Goal: Find contact information: Find contact information

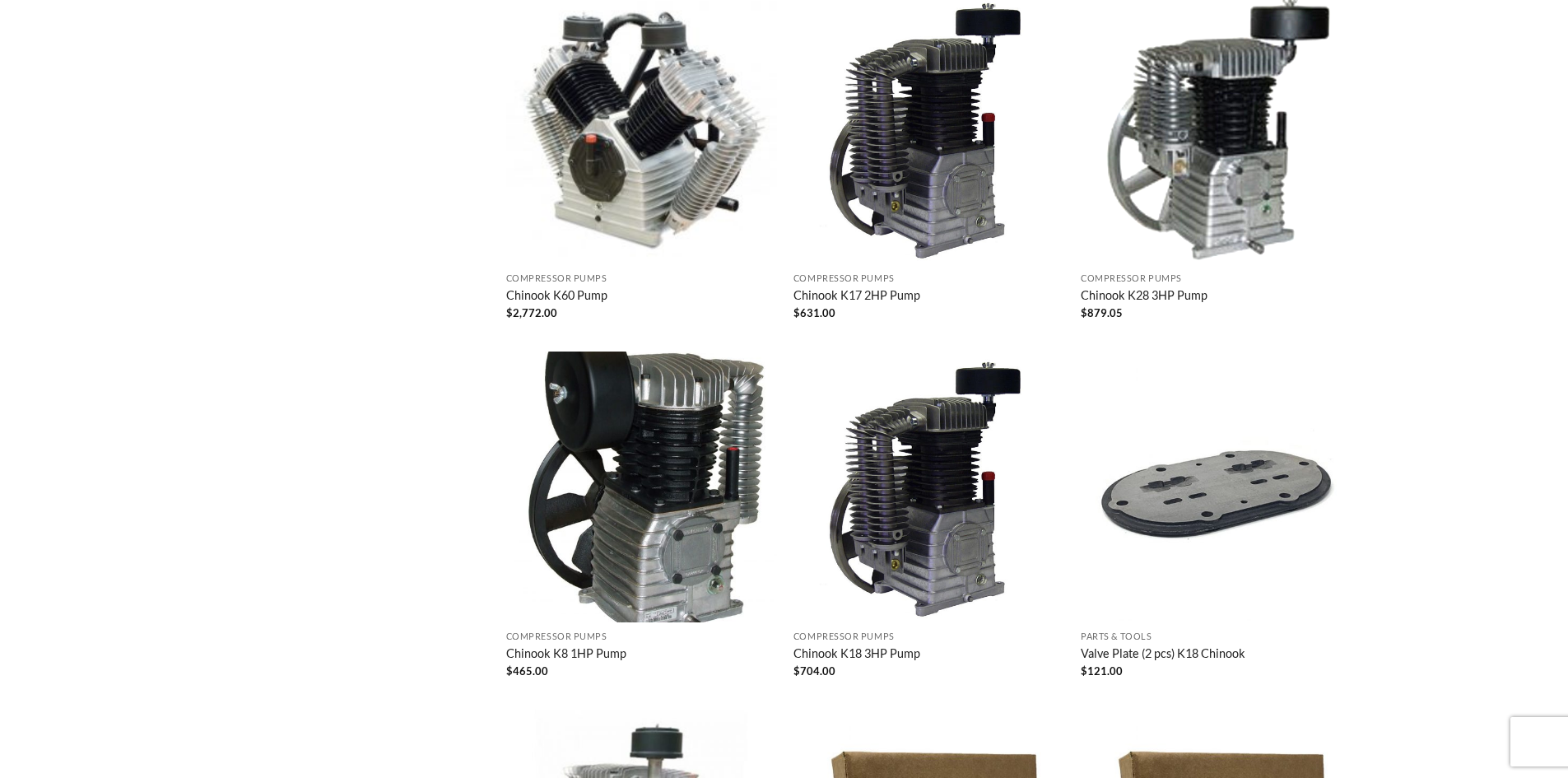
scroll to position [988, 0]
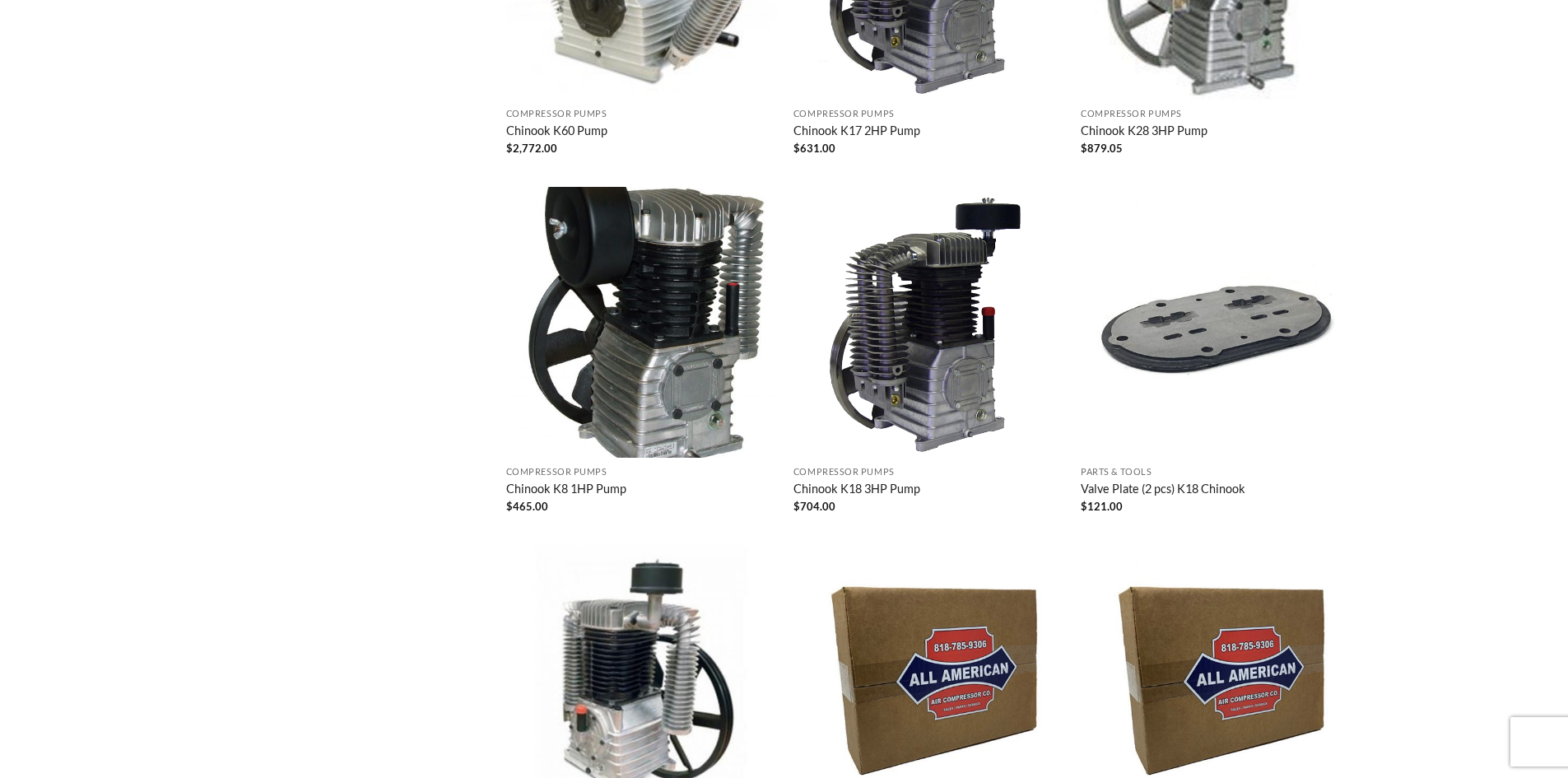
click at [962, 407] on img "Chinook K18 3HP Pump" at bounding box center [928, 322] width 272 height 272
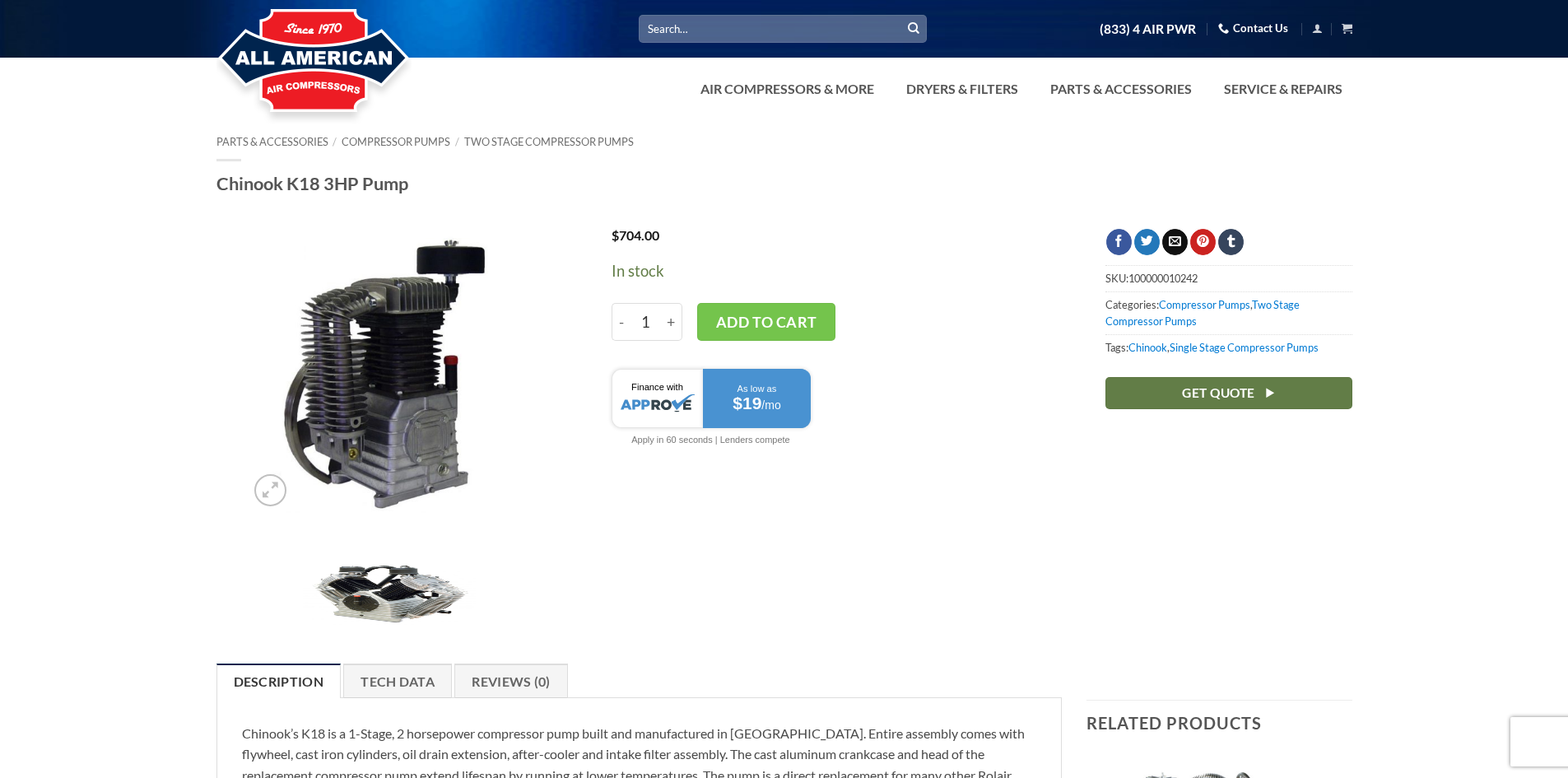
click at [1228, 28] on icon at bounding box center [1223, 29] width 11 height 13
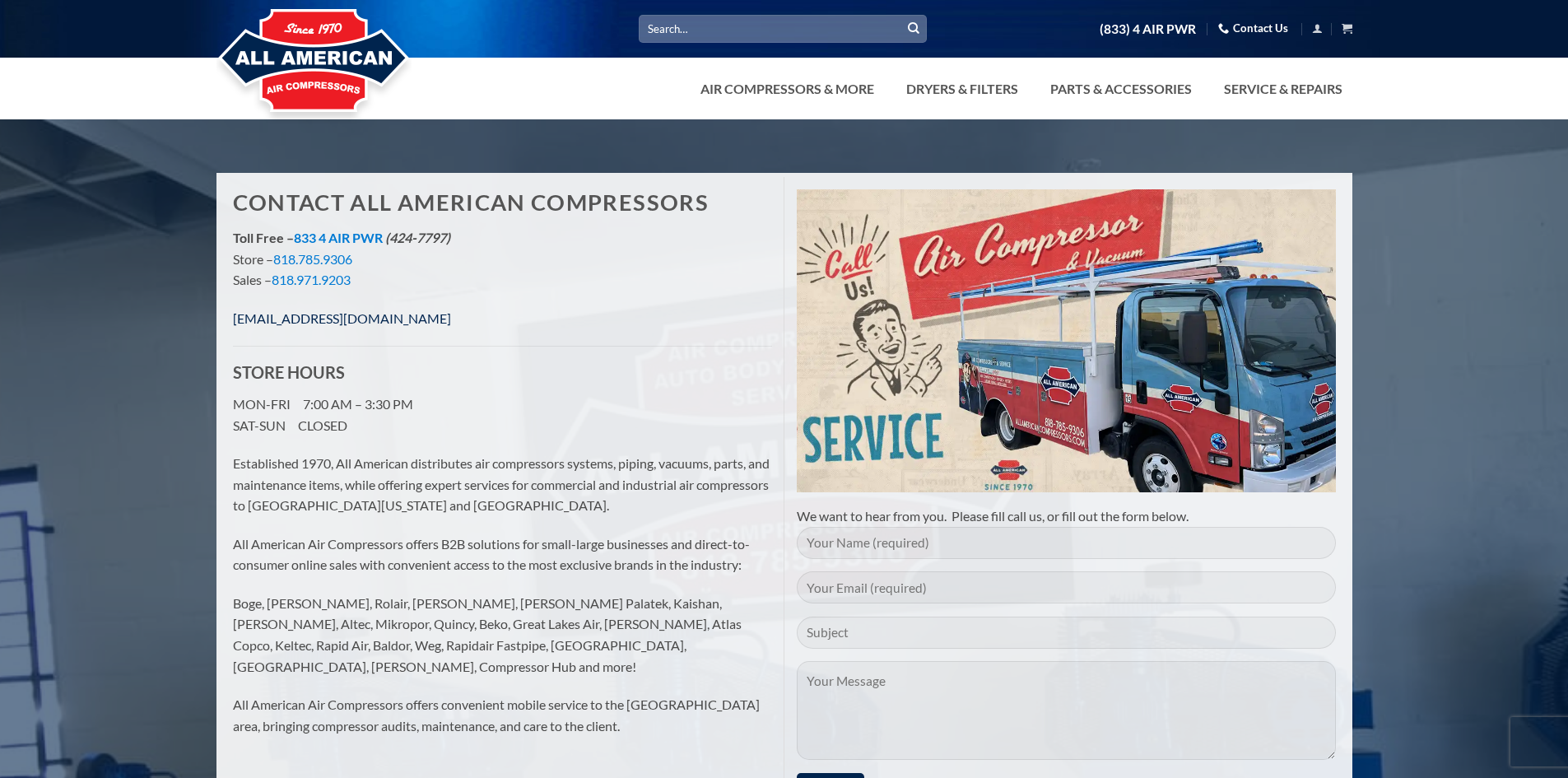
click at [387, 318] on link "info@allamericancompressors.com" at bounding box center [341, 318] width 218 height 16
click at [453, 318] on p "info@allamericancompressors.com" at bounding box center [502, 318] width 539 height 21
drag, startPoint x: 453, startPoint y: 318, endPoint x: 233, endPoint y: 318, distance: 220.0
click at [233, 318] on p "info@allamericancompressors.com" at bounding box center [502, 318] width 539 height 21
copy link "info@allamericancompressors.com"
